Goal: Task Accomplishment & Management: Complete application form

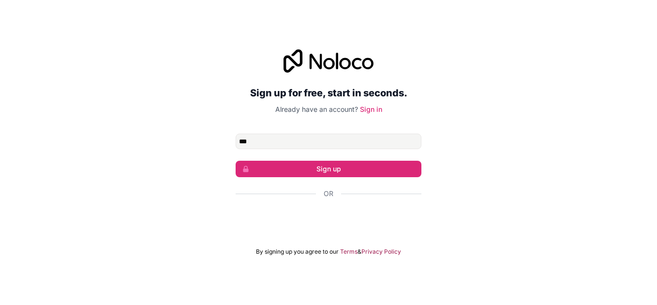
type input "**********"
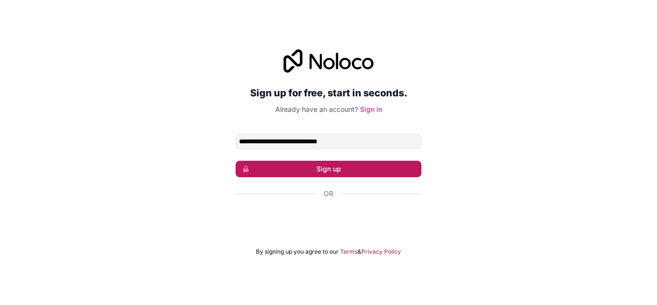
click at [327, 169] on button "Sign up" at bounding box center [329, 169] width 186 height 16
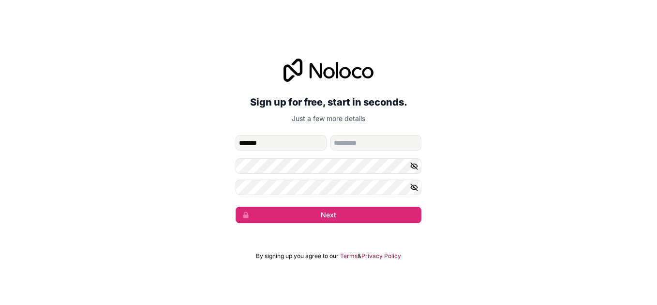
type input "*******"
type input "******"
click at [248, 140] on input "*******" at bounding box center [281, 142] width 91 height 15
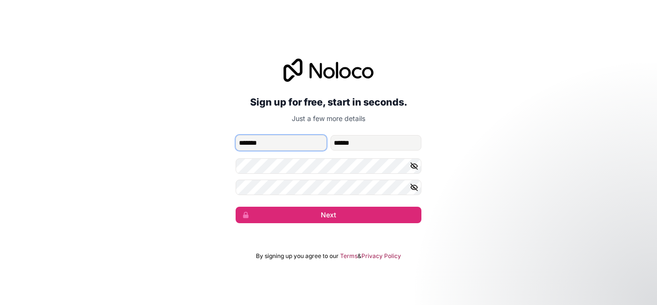
type input "*******"
click at [413, 171] on button "button" at bounding box center [416, 165] width 12 height 15
click at [412, 188] on icon "button" at bounding box center [414, 187] width 9 height 9
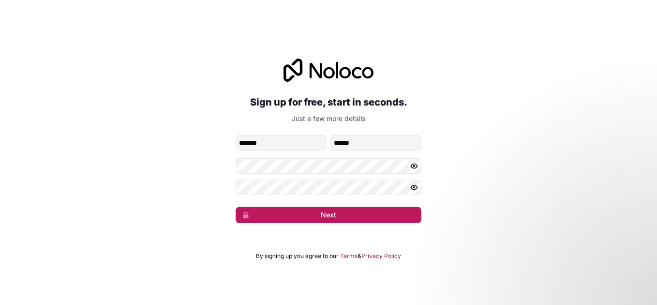
click at [291, 214] on button "Next" at bounding box center [329, 215] width 186 height 16
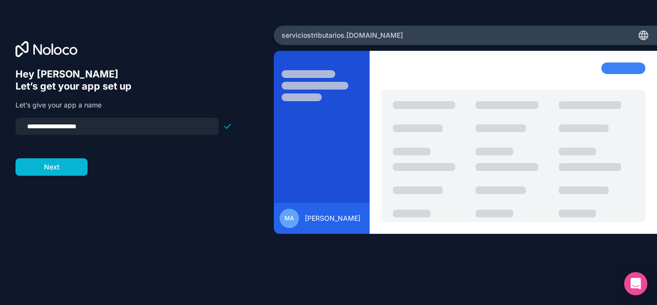
click at [154, 130] on input "**********" at bounding box center [117, 127] width 192 height 14
type input "*******"
click at [69, 171] on button "Next" at bounding box center [51, 166] width 72 height 17
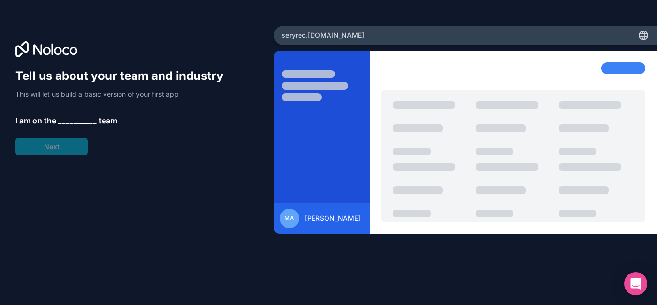
click at [78, 125] on span "__________" at bounding box center [77, 121] width 39 height 12
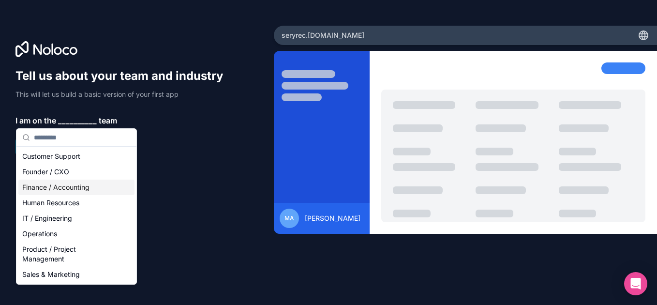
click at [82, 187] on div "Finance / Accounting" at bounding box center [76, 187] width 116 height 15
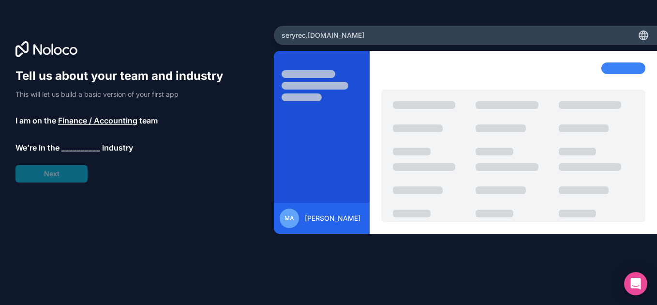
click at [90, 151] on span "__________" at bounding box center [80, 148] width 39 height 12
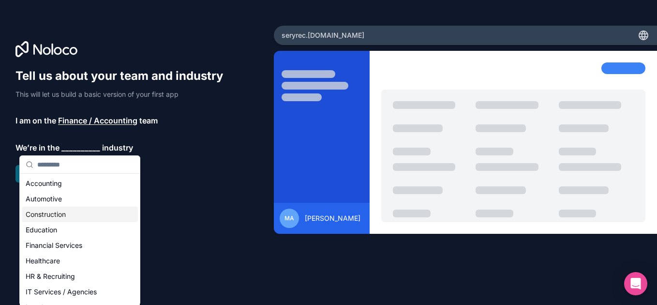
scroll to position [64, 0]
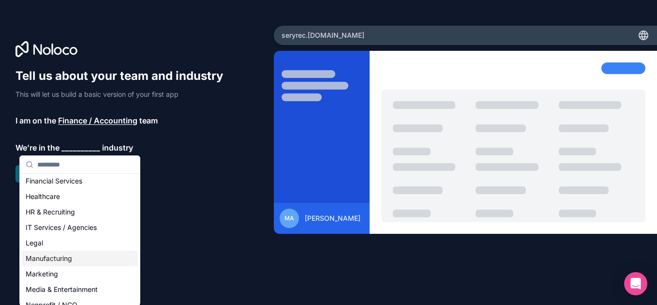
click at [40, 251] on div "Manufacturing" at bounding box center [80, 258] width 116 height 15
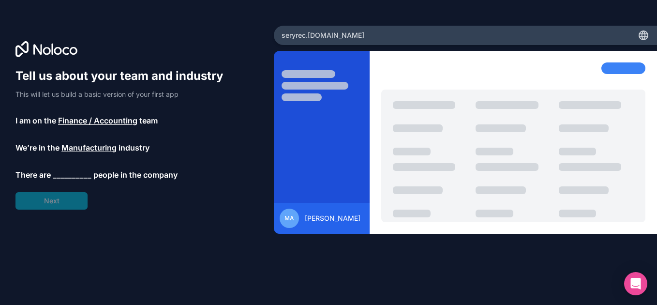
click at [89, 152] on span "Manufacturing" at bounding box center [88, 148] width 55 height 12
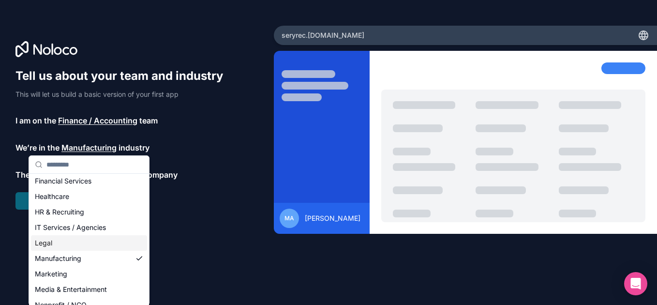
click at [46, 241] on div "Legal" at bounding box center [89, 242] width 116 height 15
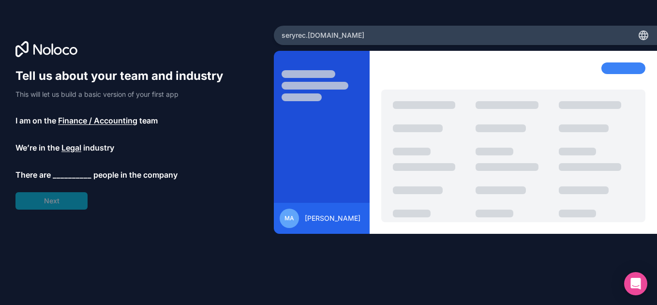
click at [78, 179] on span "__________" at bounding box center [72, 175] width 39 height 12
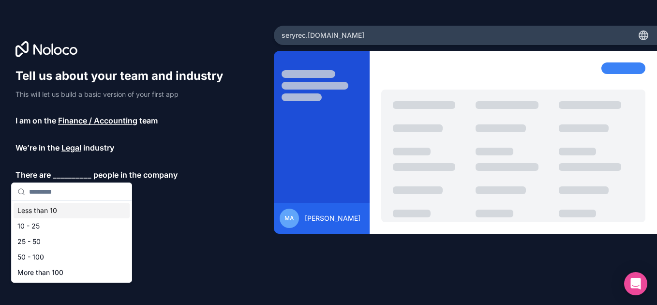
click at [36, 209] on div "Less than 10" at bounding box center [72, 210] width 116 height 15
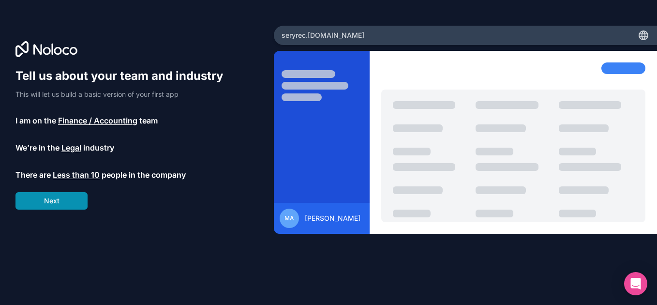
click at [46, 206] on button "Next" at bounding box center [51, 200] width 72 height 17
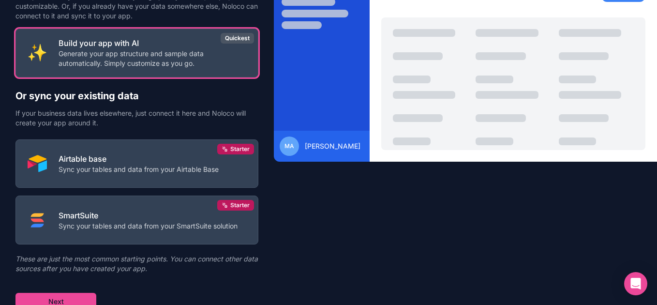
scroll to position [77, 0]
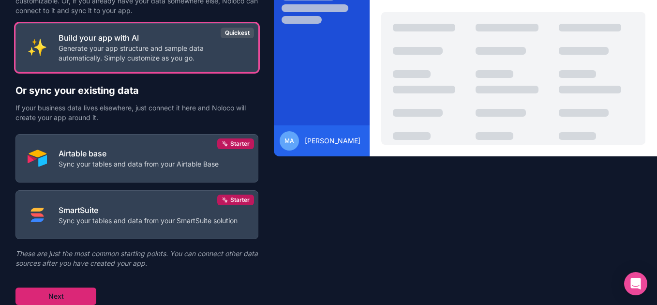
click at [77, 300] on button "Next" at bounding box center [55, 296] width 81 height 17
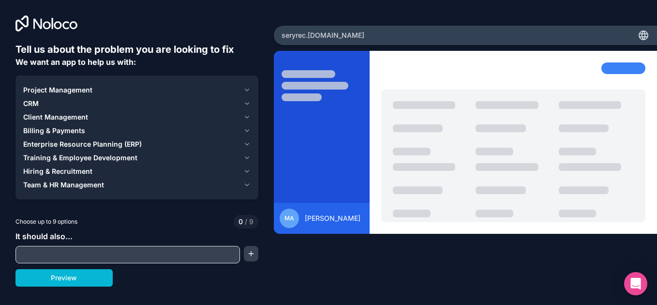
click at [190, 253] on input "text" at bounding box center [128, 255] width 220 height 14
click at [40, 100] on div "CRM" at bounding box center [131, 104] width 216 height 10
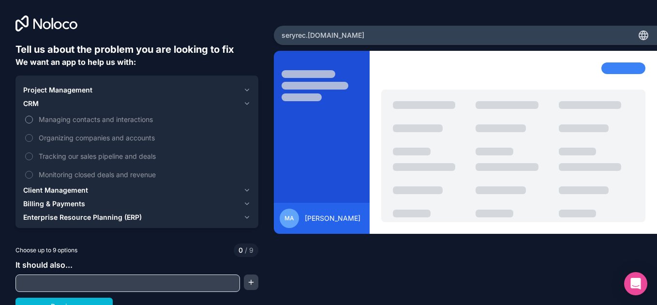
click at [28, 119] on button "Managing contacts and interactions" at bounding box center [29, 120] width 8 height 8
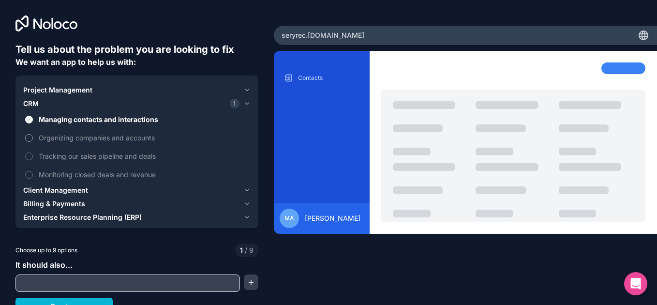
click at [30, 135] on button "Organizing companies and accounts" at bounding box center [29, 138] width 8 height 8
click at [32, 153] on label "Tracking our sales pipeline and deals" at bounding box center [137, 156] width 228 height 18
click at [32, 153] on button "Tracking our sales pipeline and deals" at bounding box center [29, 156] width 8 height 8
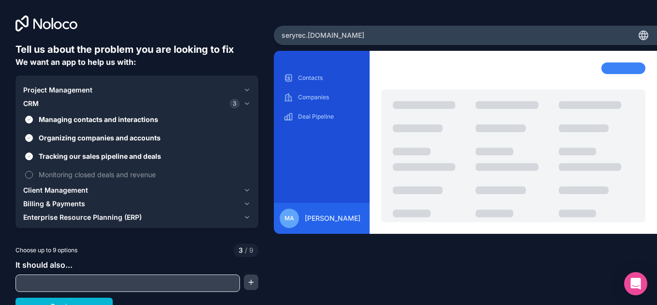
click at [30, 177] on button "Monitoring closed deals and revenue" at bounding box center [29, 175] width 8 height 8
type button "on"
click at [28, 141] on button "Organizing companies and accounts" at bounding box center [29, 138] width 8 height 8
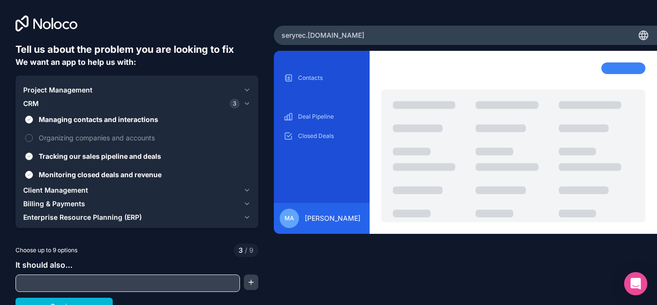
click at [30, 149] on label "Tracking our sales pipeline and deals" at bounding box center [137, 156] width 228 height 18
click at [30, 152] on button "Tracking our sales pipeline and deals" at bounding box center [29, 156] width 8 height 8
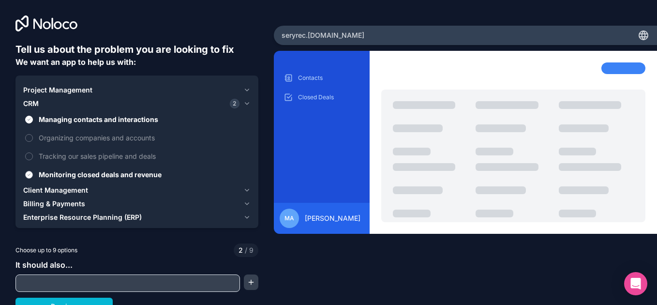
click at [32, 170] on label "Monitoring closed deals and revenue" at bounding box center [137, 175] width 228 height 18
click at [32, 171] on button "Monitoring closed deals and revenue" at bounding box center [29, 175] width 8 height 8
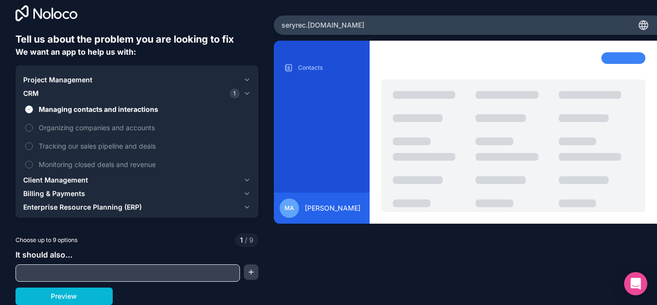
click at [113, 275] on input "text" at bounding box center [128, 273] width 220 height 14
click at [48, 181] on span "Client Management" at bounding box center [55, 180] width 65 height 10
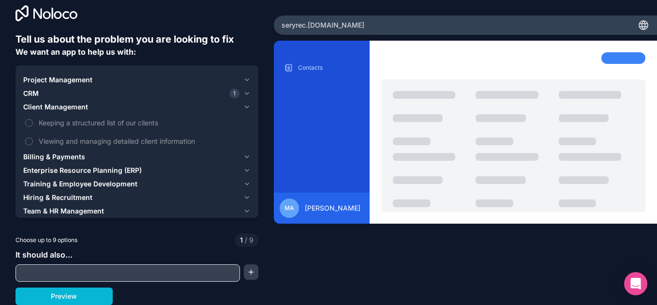
click at [27, 96] on span "CRM" at bounding box center [30, 94] width 15 height 10
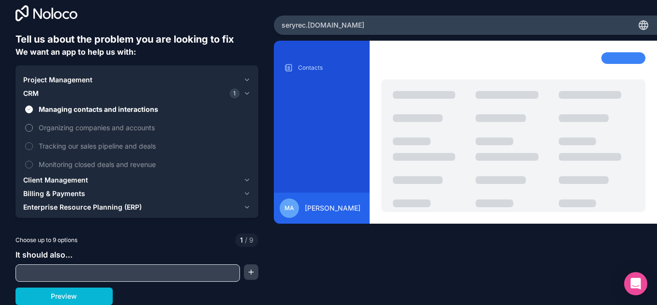
click at [35, 126] on label "Organizing companies and accounts" at bounding box center [137, 128] width 228 height 18
click at [33, 126] on button "Organizing companies and accounts" at bounding box center [29, 128] width 8 height 8
click at [30, 142] on label "Tracking our sales pipeline and deals" at bounding box center [137, 146] width 228 height 18
click at [30, 142] on button "Tracking our sales pipeline and deals" at bounding box center [29, 146] width 8 height 8
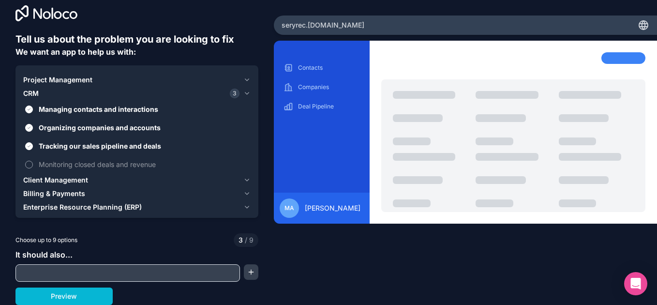
click at [30, 158] on label "Monitoring closed deals and revenue" at bounding box center [137, 164] width 228 height 18
click at [30, 161] on button "Monitoring closed deals and revenue" at bounding box center [29, 165] width 8 height 8
click at [31, 181] on span "Client Management" at bounding box center [55, 180] width 65 height 10
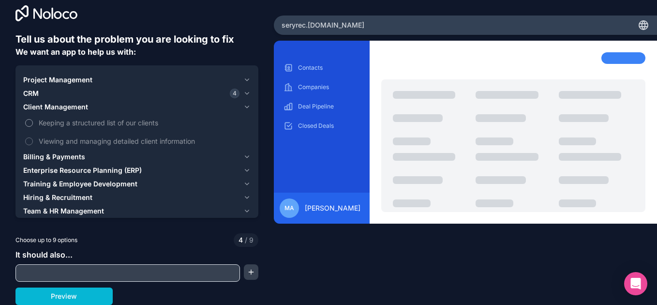
click at [30, 123] on button "Keeping a structured list of our clients" at bounding box center [29, 123] width 8 height 8
click at [30, 138] on button "Viewing and managing detailed client information" at bounding box center [29, 141] width 8 height 8
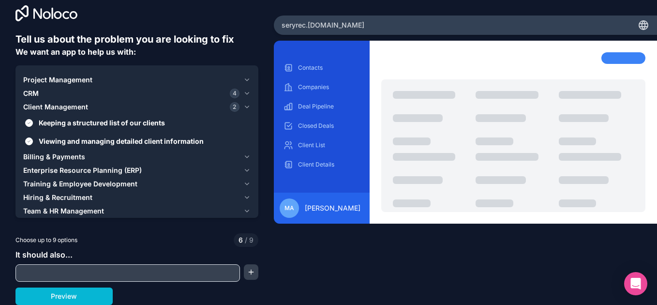
click at [30, 156] on span "Billing & Payments" at bounding box center [54, 157] width 62 height 10
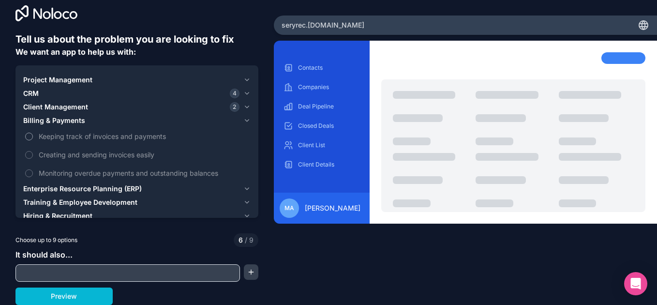
click at [30, 142] on label "Keeping track of invoices and payments" at bounding box center [137, 136] width 228 height 18
click at [30, 140] on button "Keeping track of invoices and payments" at bounding box center [29, 137] width 8 height 8
click at [33, 155] on label "Creating and sending invoices easily" at bounding box center [137, 155] width 228 height 18
click at [33, 155] on button "Creating and sending invoices easily" at bounding box center [29, 155] width 8 height 8
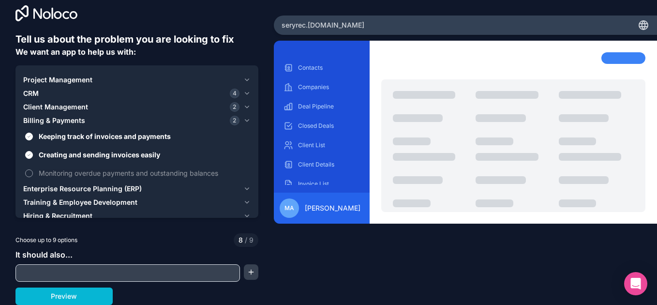
click at [34, 171] on label "Monitoring overdue payments and outstanding balances" at bounding box center [137, 173] width 228 height 18
click at [33, 171] on button "Monitoring overdue payments and outstanding balances" at bounding box center [29, 173] width 8 height 8
click at [250, 269] on button "button" at bounding box center [251, 271] width 15 height 15
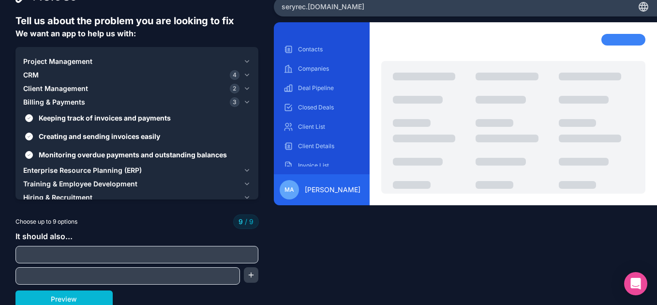
scroll to position [31, 0]
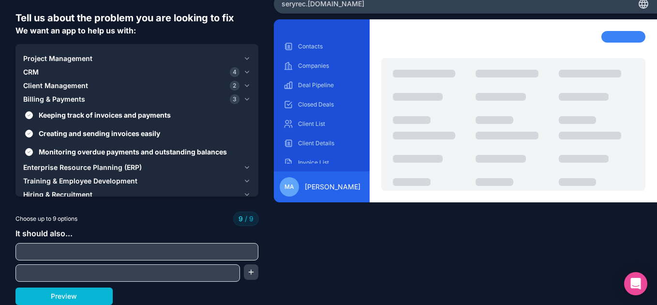
click at [157, 259] on div at bounding box center [136, 251] width 243 height 17
click at [152, 251] on input "text" at bounding box center [137, 252] width 238 height 14
click at [155, 272] on input "text" at bounding box center [128, 273] width 220 height 14
click at [69, 290] on button "Preview" at bounding box center [63, 296] width 97 height 17
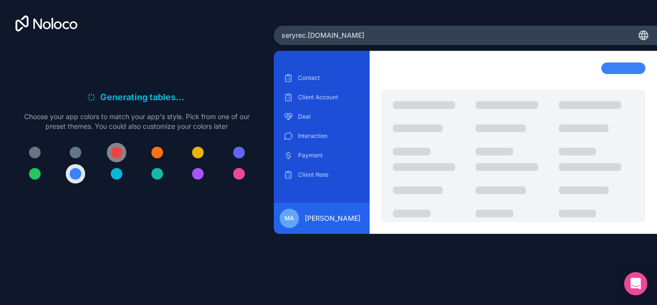
click at [124, 154] on button at bounding box center [116, 152] width 19 height 19
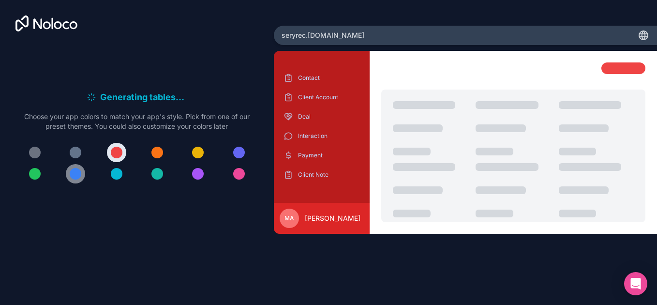
click at [78, 171] on div at bounding box center [76, 174] width 12 height 12
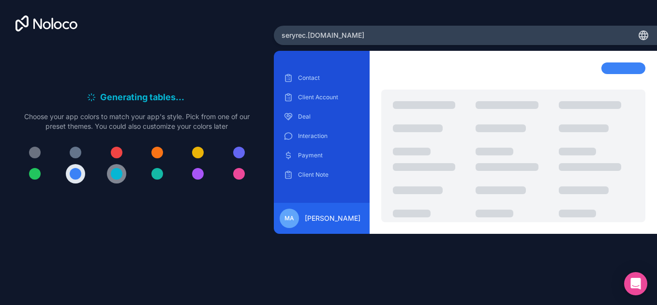
click at [116, 173] on div at bounding box center [117, 174] width 12 height 12
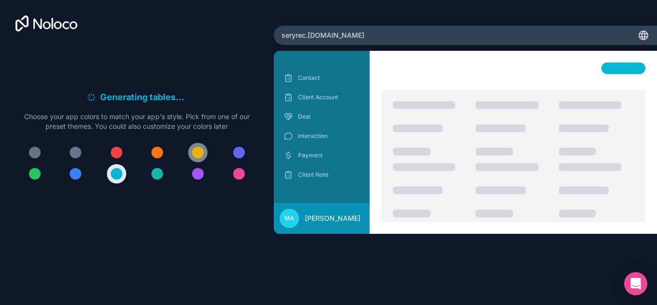
click at [196, 156] on div at bounding box center [198, 153] width 12 height 12
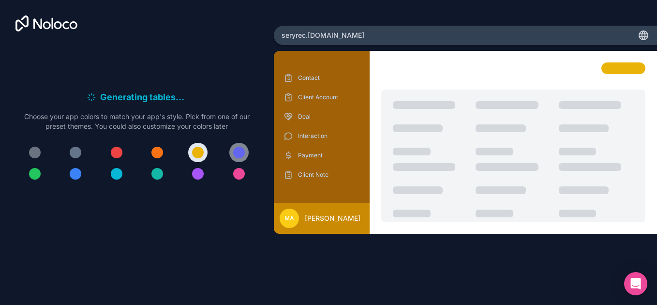
click at [247, 149] on button at bounding box center [238, 152] width 19 height 19
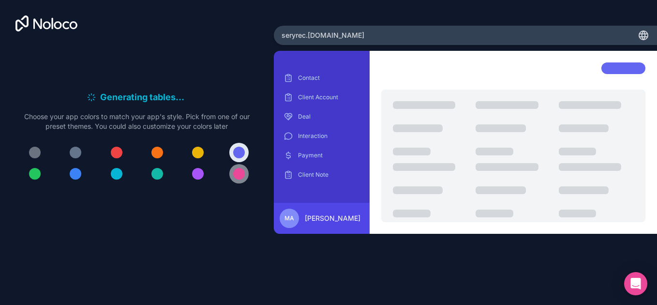
click at [244, 169] on button at bounding box center [238, 173] width 19 height 19
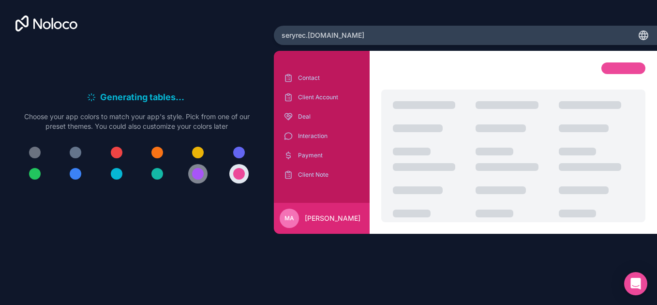
click at [202, 179] on button at bounding box center [197, 173] width 19 height 19
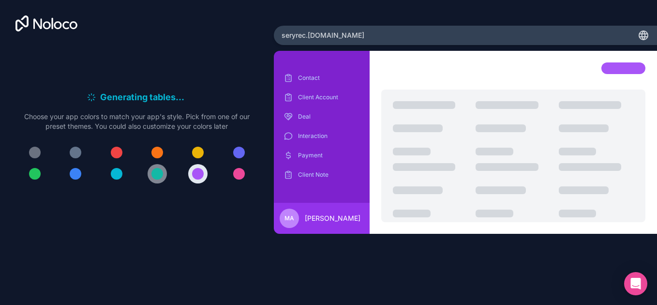
click at [162, 174] on div at bounding box center [158, 174] width 12 height 12
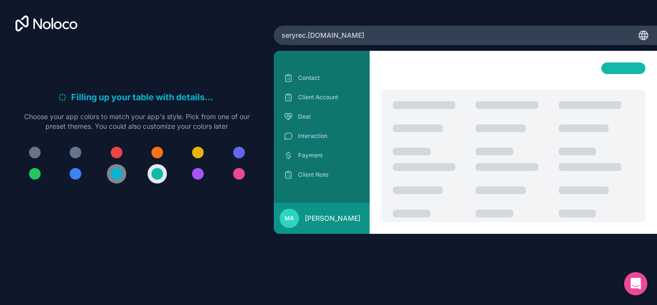
click at [119, 172] on div at bounding box center [117, 174] width 12 height 12
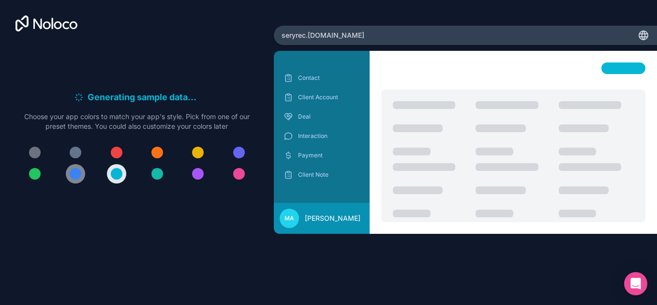
click at [71, 172] on div at bounding box center [76, 174] width 12 height 12
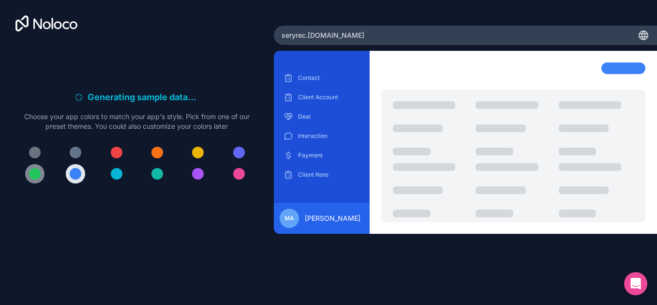
click at [36, 172] on div at bounding box center [35, 174] width 12 height 12
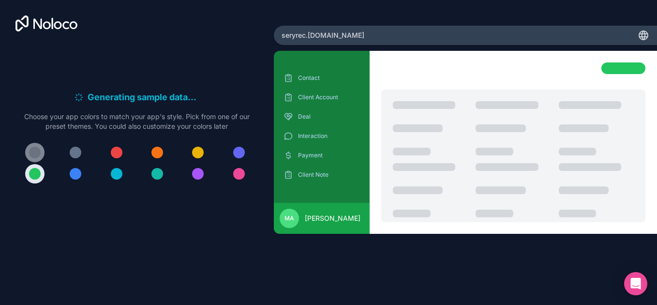
click at [35, 152] on div at bounding box center [35, 153] width 12 height 12
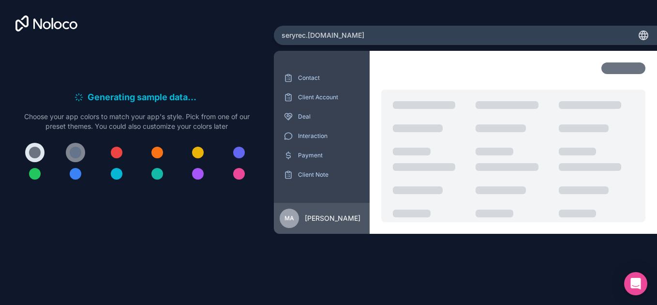
click at [79, 146] on button at bounding box center [75, 152] width 19 height 19
click at [118, 149] on div at bounding box center [117, 153] width 12 height 12
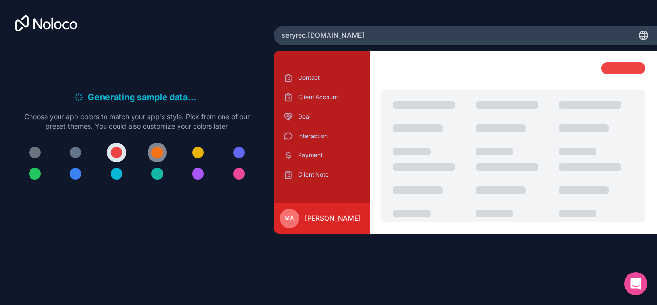
click at [160, 153] on div at bounding box center [158, 153] width 12 height 12
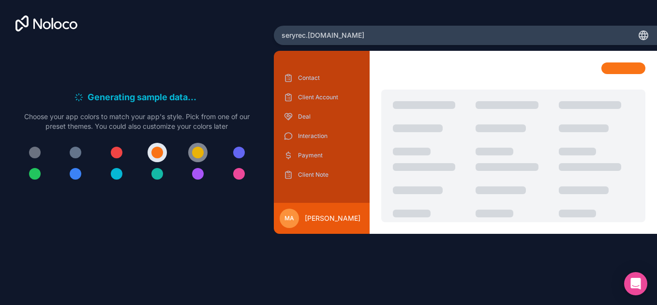
click at [201, 159] on button at bounding box center [197, 152] width 19 height 19
